Goal: Task Accomplishment & Management: Manage account settings

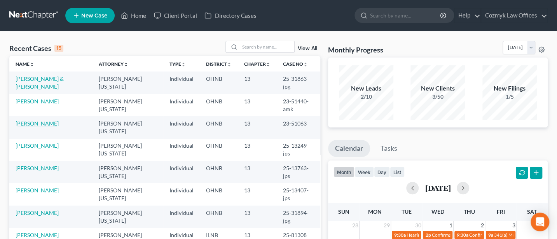
click at [40, 120] on link "[PERSON_NAME]" at bounding box center [37, 123] width 43 height 7
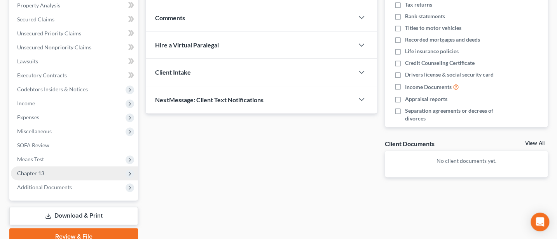
scroll to position [187, 0]
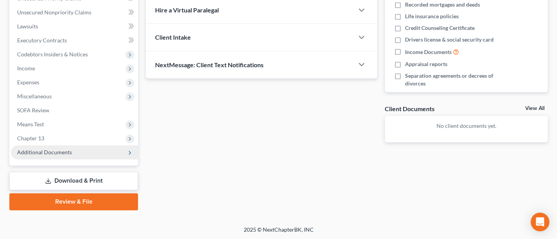
click at [50, 148] on span "Additional Documents" at bounding box center [74, 152] width 127 height 14
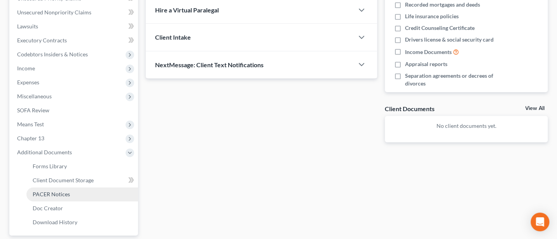
click at [49, 192] on span "PACER Notices" at bounding box center [51, 194] width 37 height 7
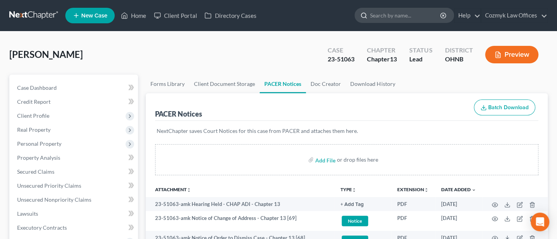
click at [391, 16] on input "search" at bounding box center [405, 15] width 71 height 14
type input "[PERSON_NAME]"
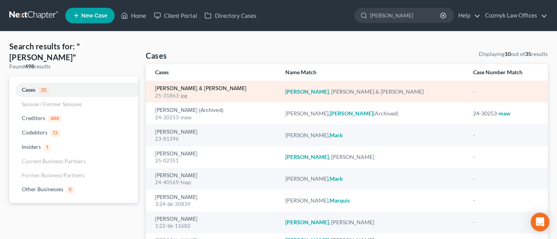
click at [194, 86] on link "[PERSON_NAME] & [PERSON_NAME]" at bounding box center [200, 88] width 91 height 5
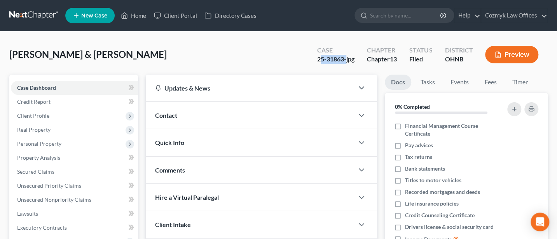
drag, startPoint x: 318, startPoint y: 56, endPoint x: 346, endPoint y: 57, distance: 28.0
click at [346, 57] on div "25-31863-jpg" at bounding box center [335, 59] width 37 height 9
click at [315, 57] on div "Case 25-31863-jpg" at bounding box center [336, 55] width 50 height 23
drag, startPoint x: 316, startPoint y: 58, endPoint x: 353, endPoint y: 58, distance: 37.3
click at [353, 58] on div "25-31863-jpg" at bounding box center [335, 59] width 37 height 9
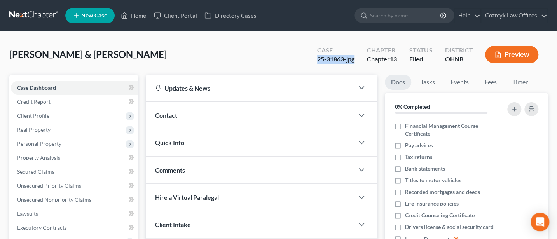
copy div "25-31863-jpg"
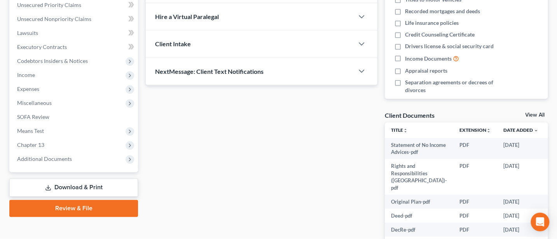
scroll to position [261, 0]
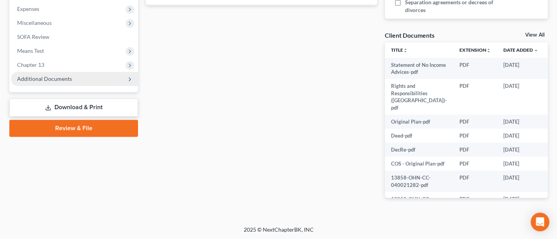
click at [42, 78] on span "Additional Documents" at bounding box center [44, 78] width 55 height 7
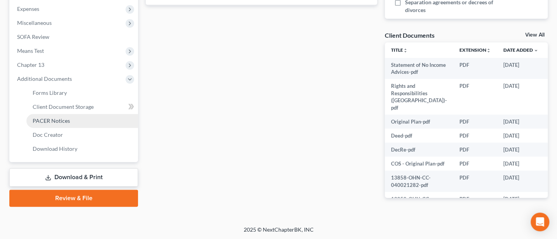
click at [60, 118] on span "PACER Notices" at bounding box center [51, 120] width 37 height 7
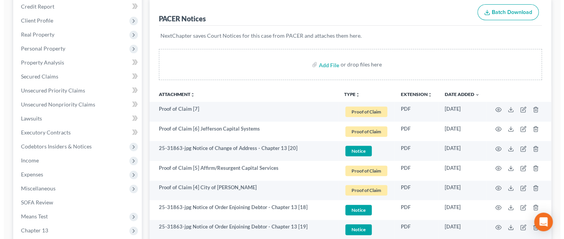
scroll to position [103, 0]
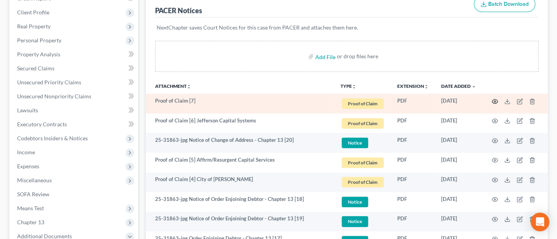
click at [494, 99] on icon "button" at bounding box center [495, 101] width 6 height 6
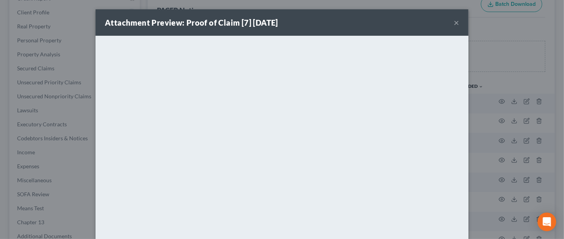
click at [454, 22] on button "×" at bounding box center [456, 22] width 5 height 9
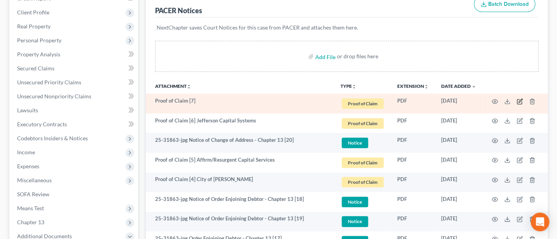
click at [518, 100] on icon "button" at bounding box center [520, 101] width 6 height 6
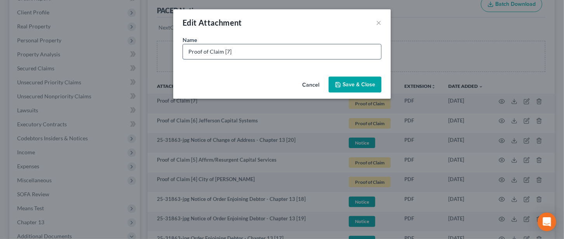
click at [283, 51] on input "Proof of Claim [7]" at bounding box center [282, 51] width 198 height 15
type input "Proof of Claim [7] Jefferson Capital"
click at [365, 82] on span "Save & Close" at bounding box center [359, 84] width 33 height 7
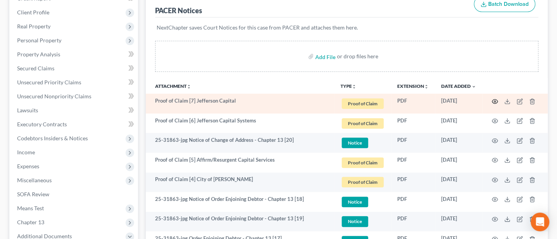
click at [494, 101] on circle "button" at bounding box center [495, 102] width 2 height 2
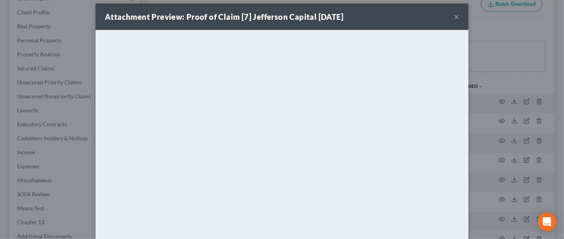
scroll to position [0, 0]
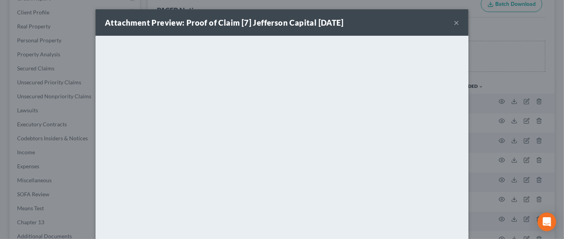
click at [454, 21] on button "×" at bounding box center [456, 22] width 5 height 9
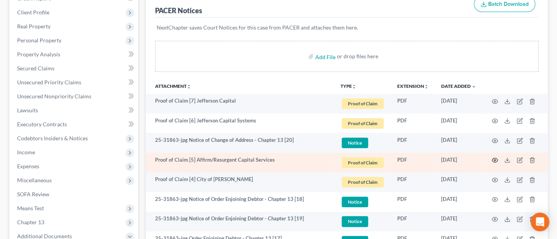
click at [495, 158] on icon "button" at bounding box center [495, 160] width 6 height 6
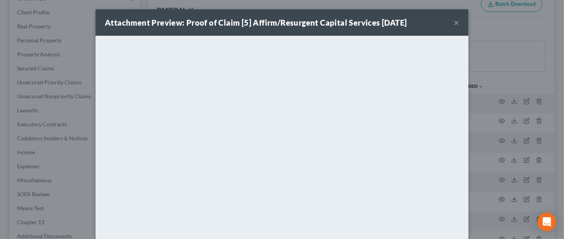
click at [454, 20] on button "×" at bounding box center [456, 22] width 5 height 9
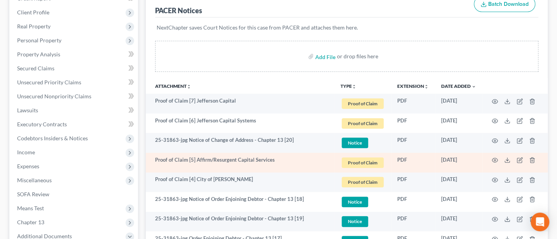
scroll to position [207, 0]
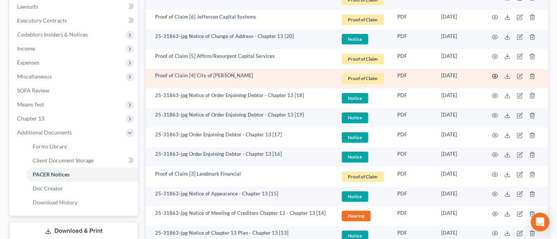
click at [494, 74] on icon "button" at bounding box center [495, 76] width 6 height 6
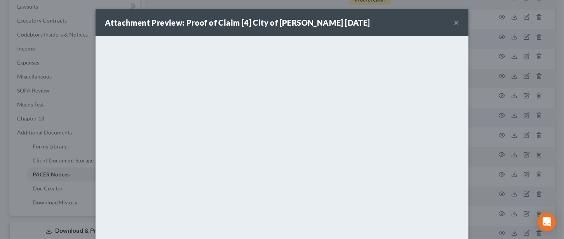
click at [454, 19] on button "×" at bounding box center [456, 22] width 5 height 9
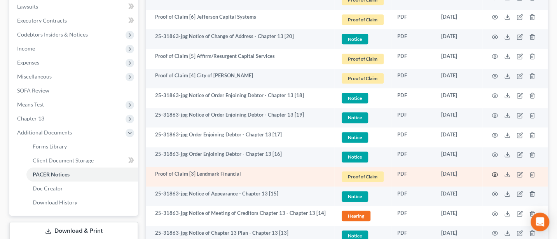
click at [495, 174] on circle "button" at bounding box center [495, 175] width 2 height 2
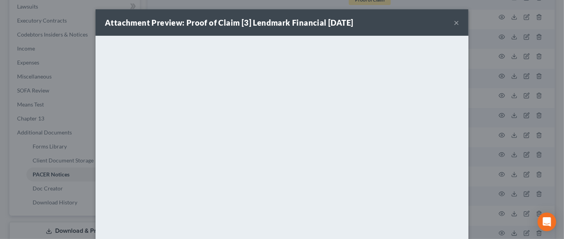
click at [454, 22] on button "×" at bounding box center [456, 22] width 5 height 9
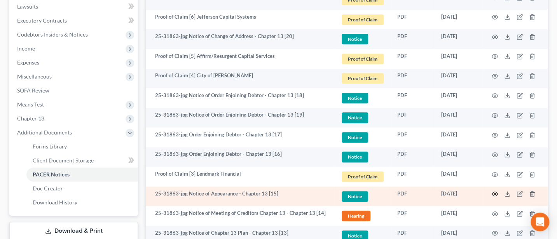
click at [494, 193] on circle "button" at bounding box center [495, 194] width 2 height 2
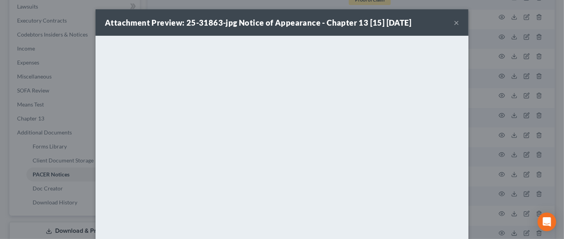
click at [454, 21] on button "×" at bounding box center [456, 22] width 5 height 9
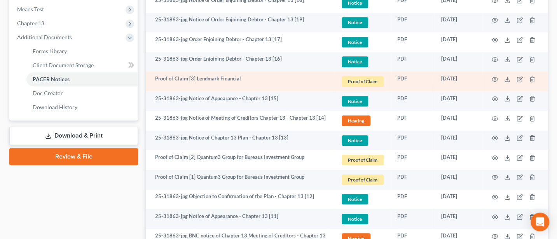
scroll to position [311, 0]
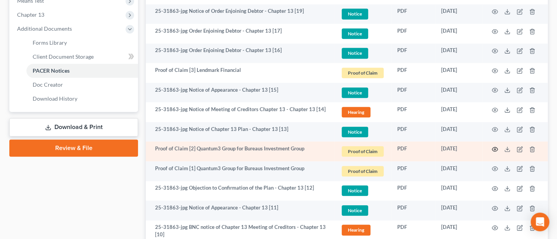
click at [494, 148] on icon "button" at bounding box center [495, 149] width 6 height 6
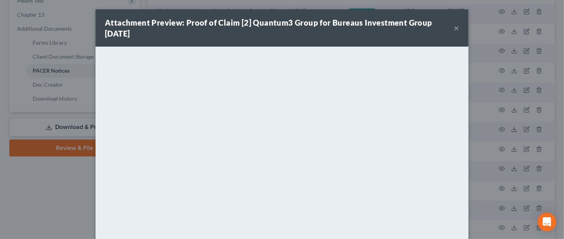
click at [454, 26] on button "×" at bounding box center [456, 27] width 5 height 9
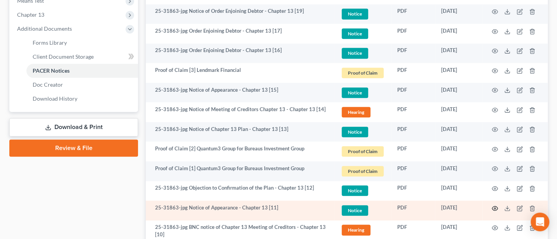
click at [495, 206] on icon "button" at bounding box center [495, 208] width 6 height 6
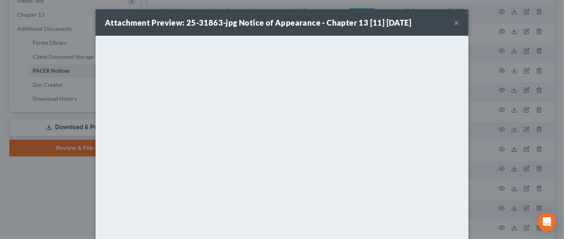
click at [454, 19] on button "×" at bounding box center [456, 22] width 5 height 9
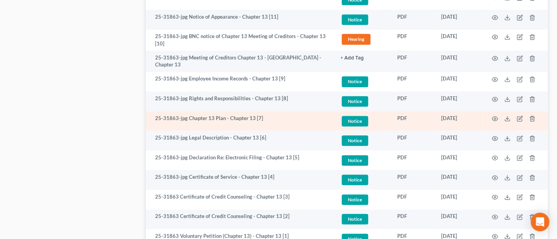
scroll to position [460, 0]
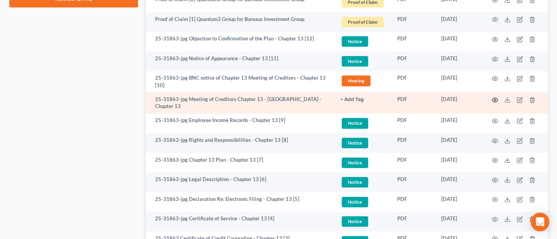
click at [495, 97] on icon "button" at bounding box center [495, 100] width 6 height 6
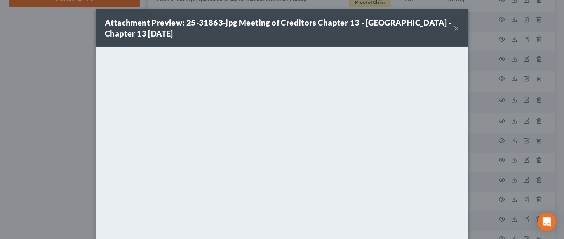
click at [454, 26] on button "×" at bounding box center [456, 27] width 5 height 9
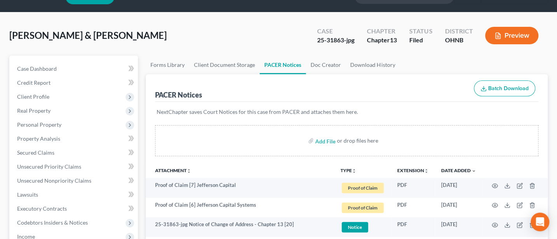
scroll to position [0, 0]
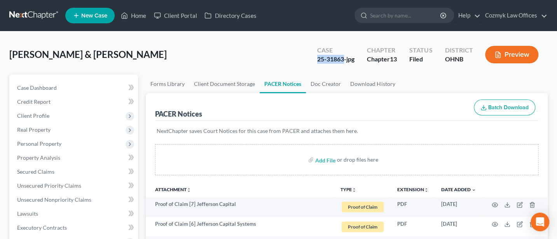
drag, startPoint x: 315, startPoint y: 58, endPoint x: 345, endPoint y: 59, distance: 29.6
click at [345, 59] on div "Case 25-31863-jpg" at bounding box center [336, 55] width 50 height 23
copy div "25-31863"
